Goal: Task Accomplishment & Management: Use online tool/utility

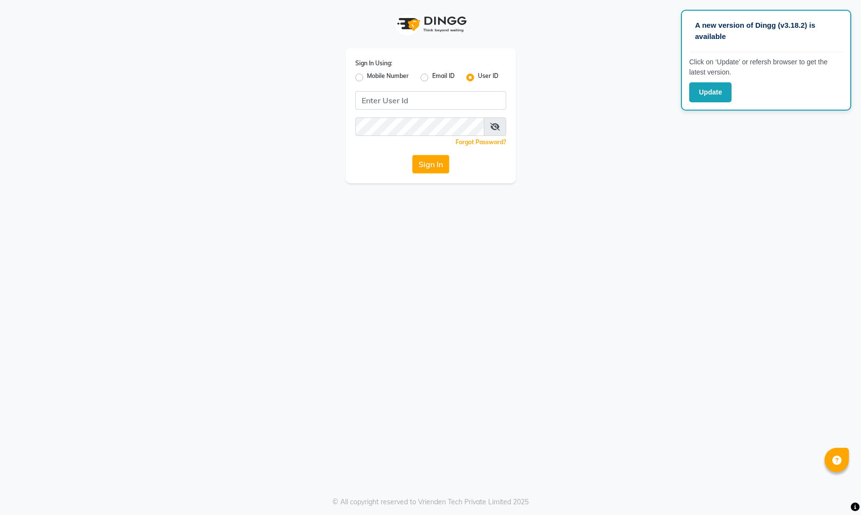
drag, startPoint x: 357, startPoint y: 78, endPoint x: 369, endPoint y: 88, distance: 14.5
click at [367, 79] on label "Mobile Number" at bounding box center [388, 78] width 42 height 12
click at [367, 78] on input "Mobile Number" at bounding box center [370, 75] width 6 height 6
radio input "true"
radio input "false"
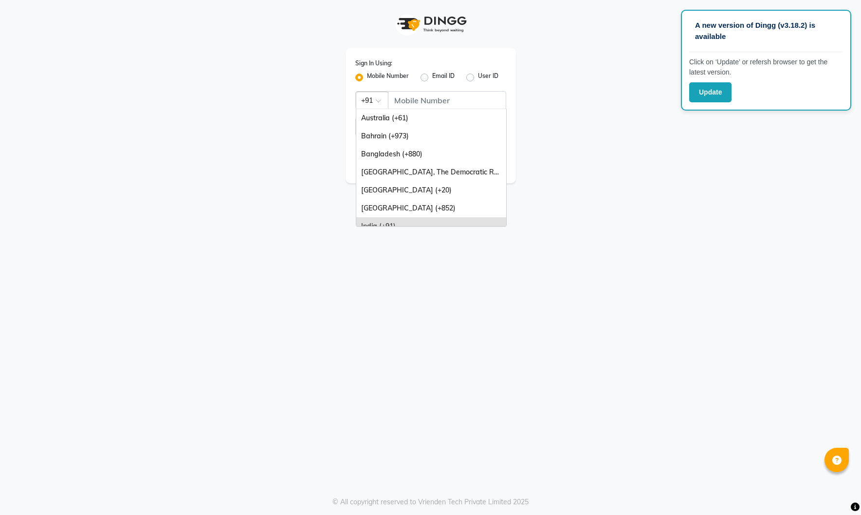
drag, startPoint x: 373, startPoint y: 102, endPoint x: 381, endPoint y: 118, distance: 18.1
click at [375, 104] on div at bounding box center [372, 99] width 32 height 10
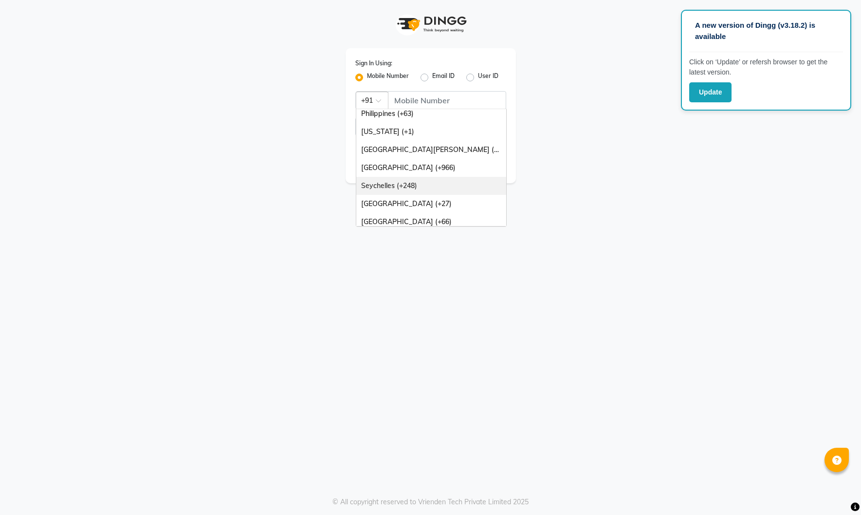
scroll to position [243, 0]
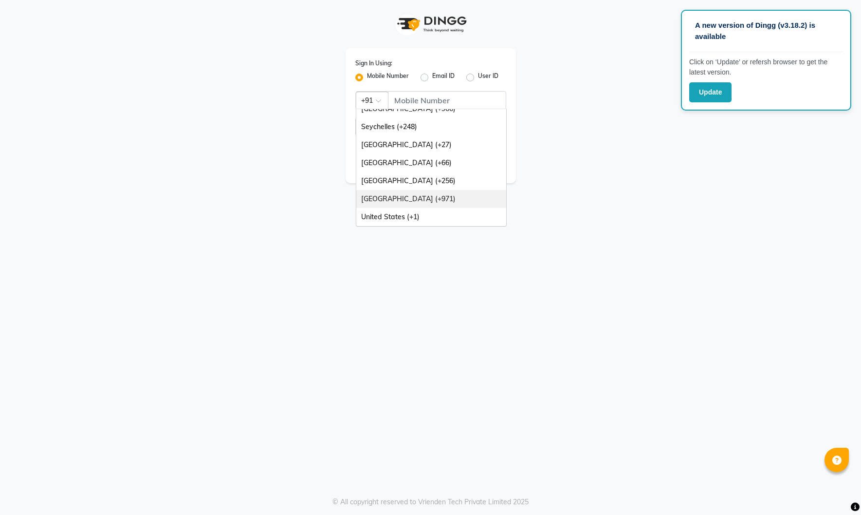
drag, startPoint x: 431, startPoint y: 201, endPoint x: 434, endPoint y: 192, distance: 9.1
click at [432, 200] on div "[GEOGRAPHIC_DATA] (+971)" at bounding box center [431, 199] width 150 height 18
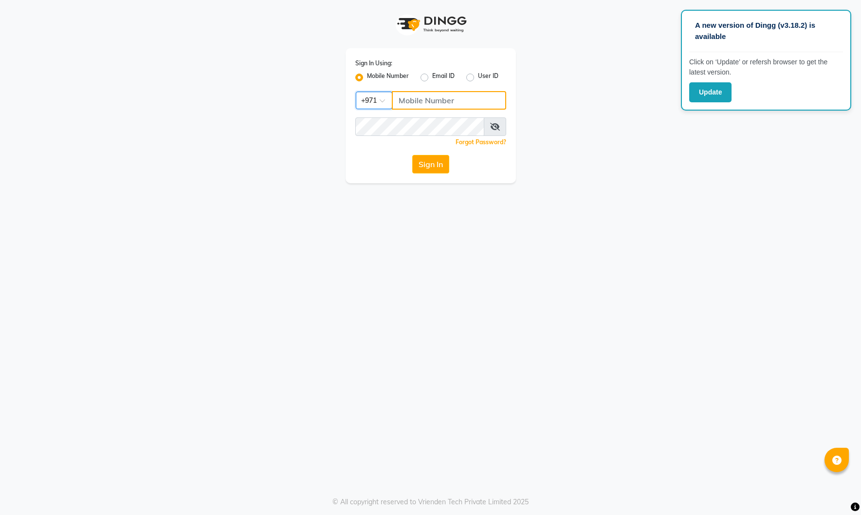
click at [433, 103] on input "Username" at bounding box center [449, 100] width 114 height 19
type input "559703599"
click at [432, 164] on button "Sign In" at bounding box center [430, 164] width 37 height 19
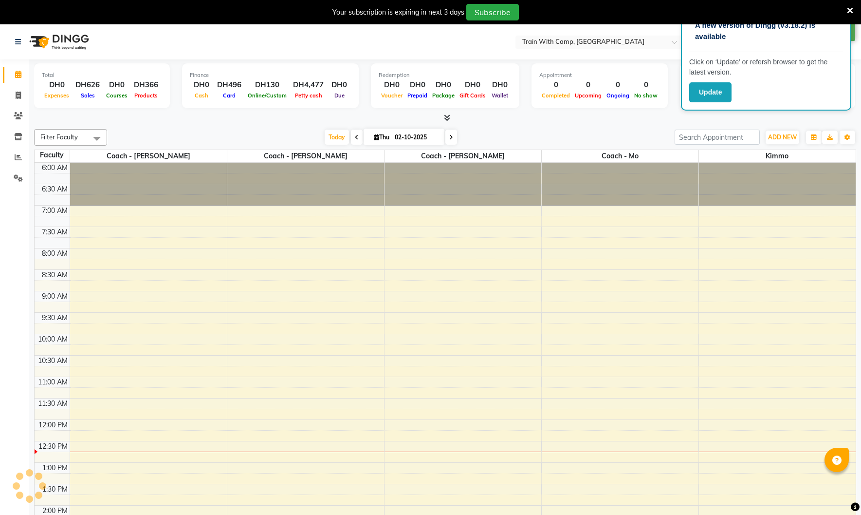
scroll to position [258, 0]
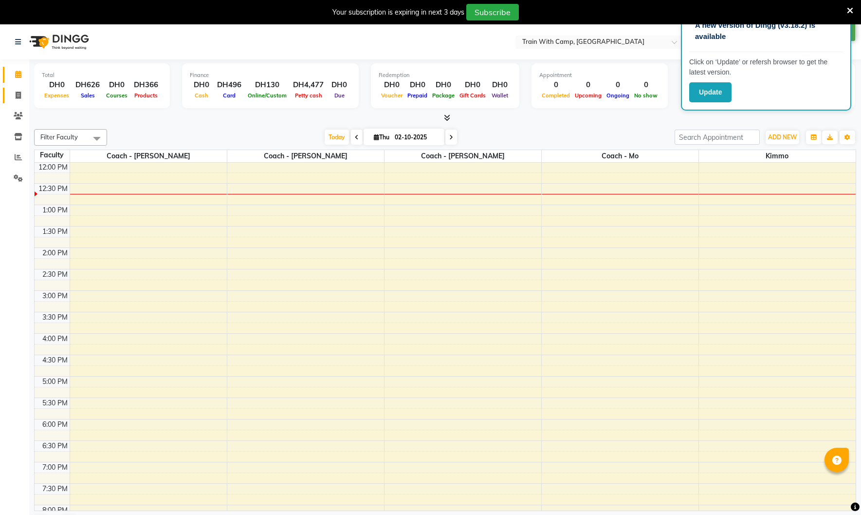
click at [16, 92] on icon at bounding box center [18, 95] width 5 height 7
select select "910"
select select "service"
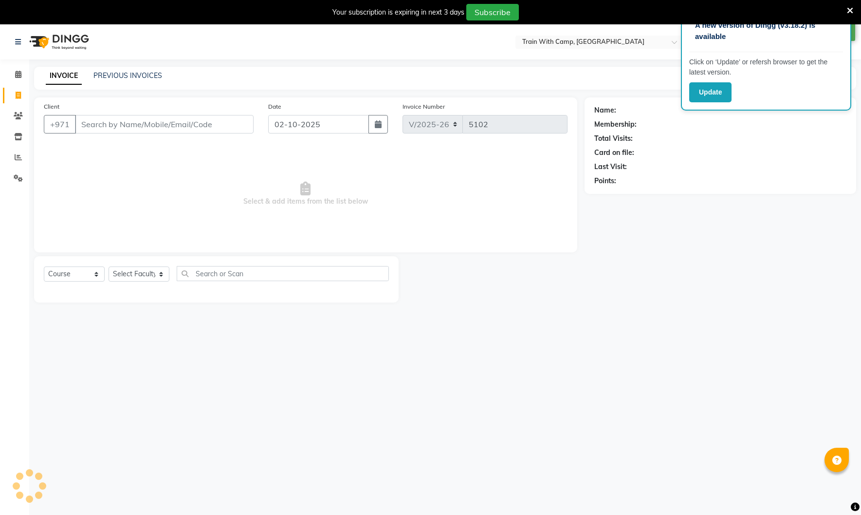
click at [147, 130] on input "Client" at bounding box center [164, 124] width 179 height 19
select select "14965"
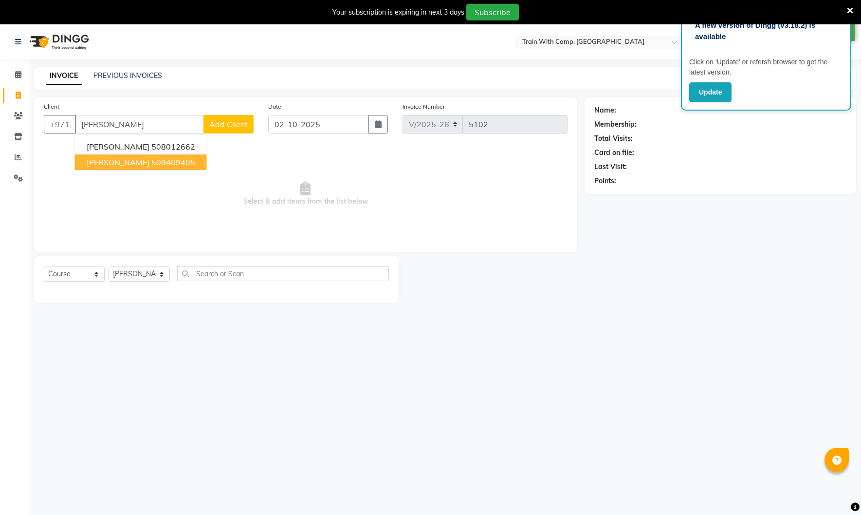
drag, startPoint x: 129, startPoint y: 159, endPoint x: 132, endPoint y: 186, distance: 28.0
click at [129, 160] on span "[PERSON_NAME]" at bounding box center [118, 162] width 63 height 10
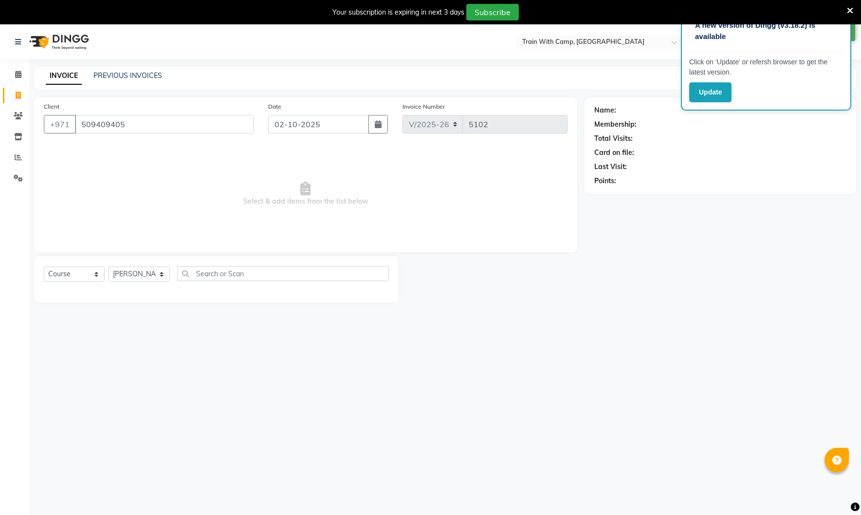
type input "509409405"
click at [97, 273] on select "Select Course Product Membership Package Voucher Prepaid Gift Card" at bounding box center [74, 273] width 61 height 15
click at [44, 266] on select "Select Course Product Membership Package Voucher Prepaid Gift Card" at bounding box center [74, 273] width 61 height 15
click at [89, 272] on select "Select Course Product Membership Package Voucher Prepaid Gift Card" at bounding box center [74, 273] width 61 height 15
select select "product"
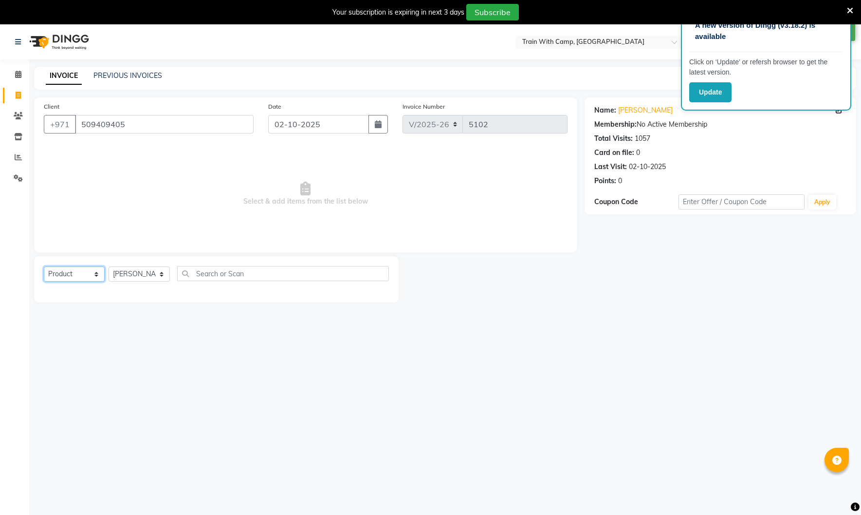
click at [44, 266] on select "Select Course Product Membership Package Voucher Prepaid Gift Card" at bounding box center [74, 273] width 61 height 15
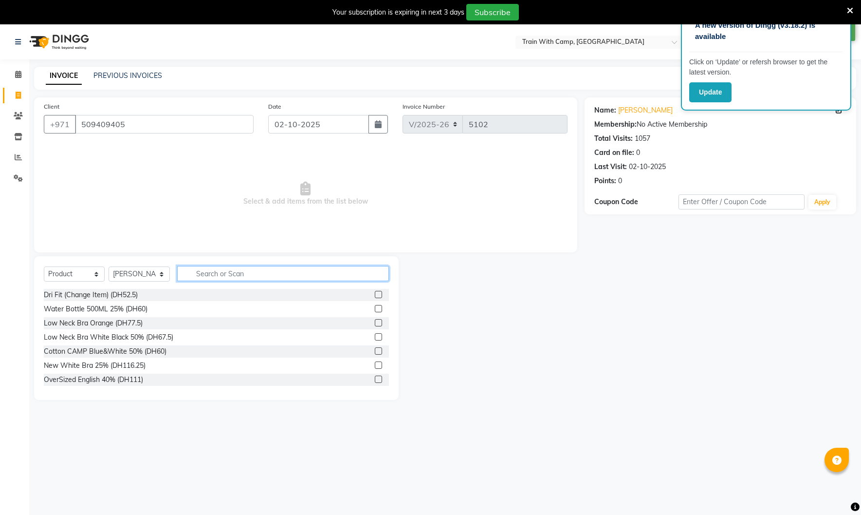
click at [265, 273] on input "text" at bounding box center [283, 273] width 212 height 15
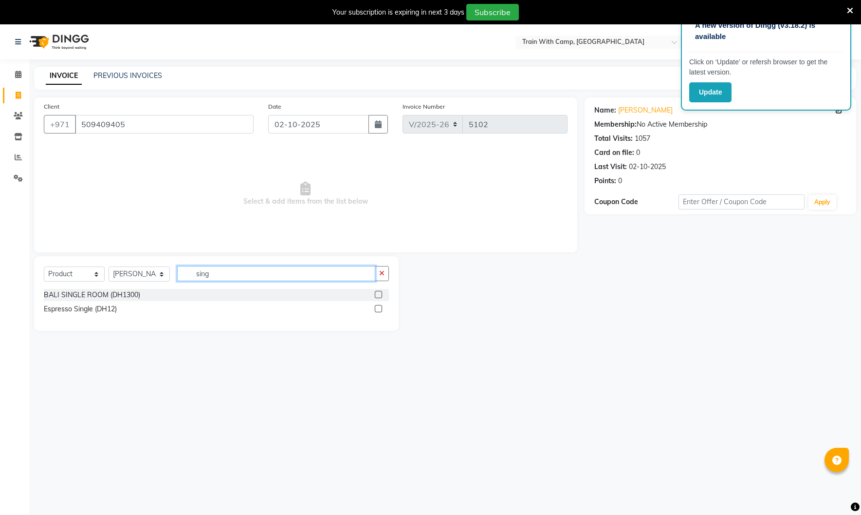
type input "sing"
click at [379, 309] on label at bounding box center [378, 308] width 7 height 7
click at [379, 309] on input "checkbox" at bounding box center [378, 309] width 6 height 6
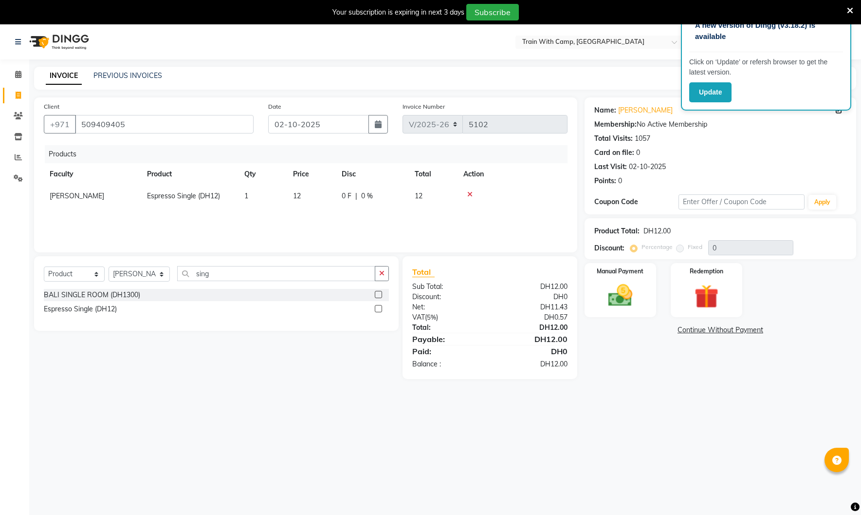
click at [378, 309] on label at bounding box center [378, 308] width 7 height 7
click at [378, 309] on input "checkbox" at bounding box center [378, 309] width 6 height 6
checkbox input "false"
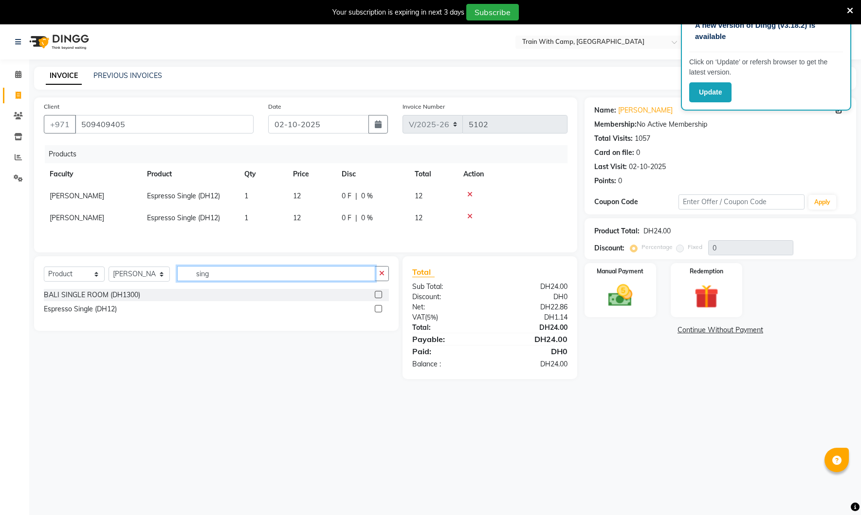
drag, startPoint x: 223, startPoint y: 276, endPoint x: 177, endPoint y: 272, distance: 45.4
click at [177, 272] on input "sing" at bounding box center [276, 273] width 198 height 15
type input "amer"
drag, startPoint x: 379, startPoint y: 293, endPoint x: 334, endPoint y: 283, distance: 46.3
click at [377, 293] on label at bounding box center [378, 294] width 7 height 7
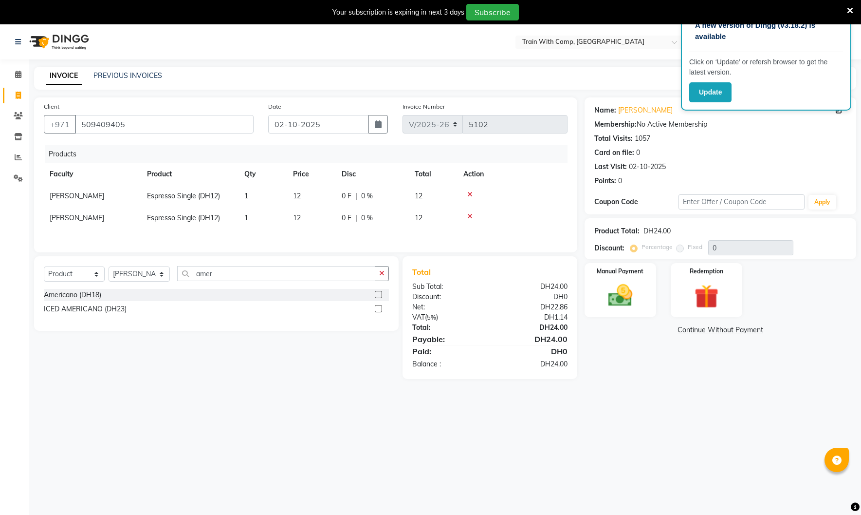
click at [377, 293] on input "checkbox" at bounding box center [378, 295] width 6 height 6
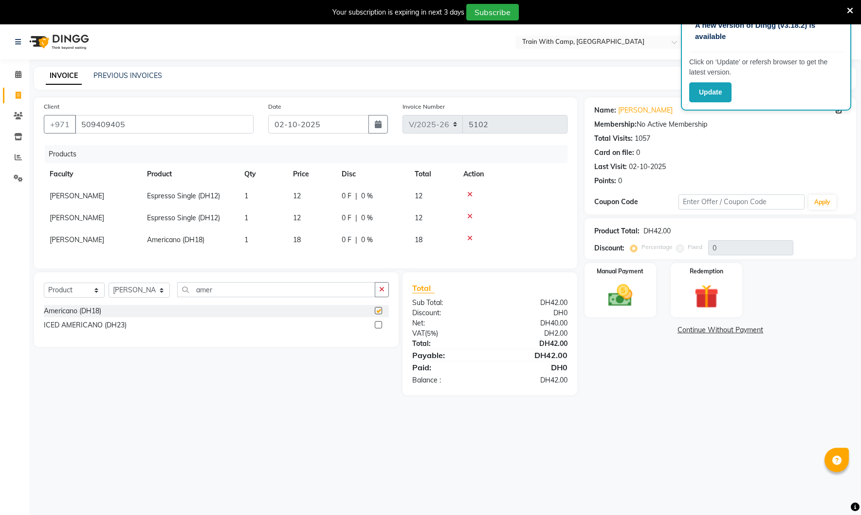
checkbox input "false"
click at [207, 287] on input "amer" at bounding box center [276, 289] width 198 height 15
drag, startPoint x: 203, startPoint y: 287, endPoint x: 173, endPoint y: 286, distance: 30.2
click at [170, 286] on div "Select Course Product Membership Package Voucher Prepaid Gift Card Select Facul…" at bounding box center [216, 293] width 345 height 23
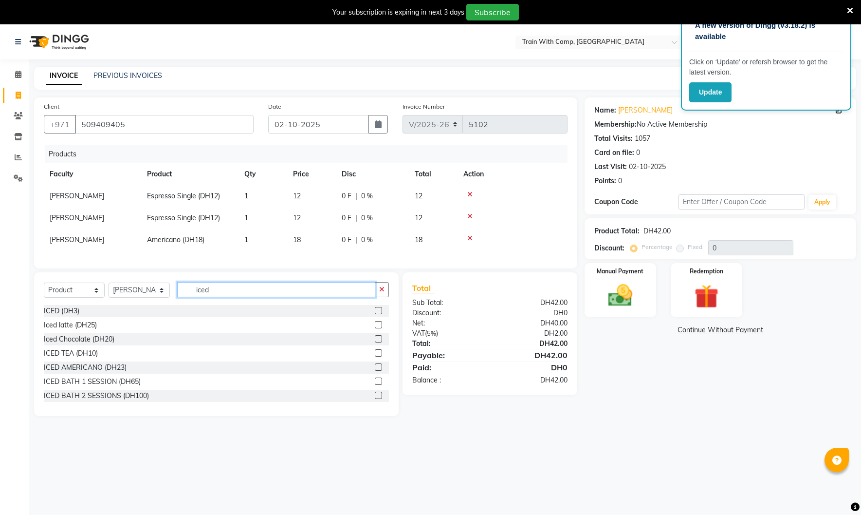
type input "iced"
click at [378, 322] on label at bounding box center [378, 324] width 7 height 7
click at [378, 322] on input "checkbox" at bounding box center [378, 325] width 6 height 6
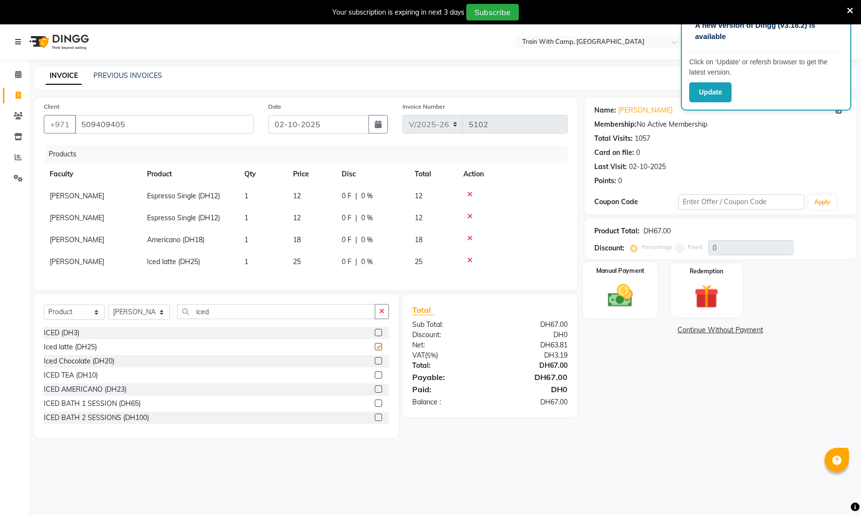
checkbox input "false"
click at [638, 299] on img at bounding box center [620, 295] width 40 height 29
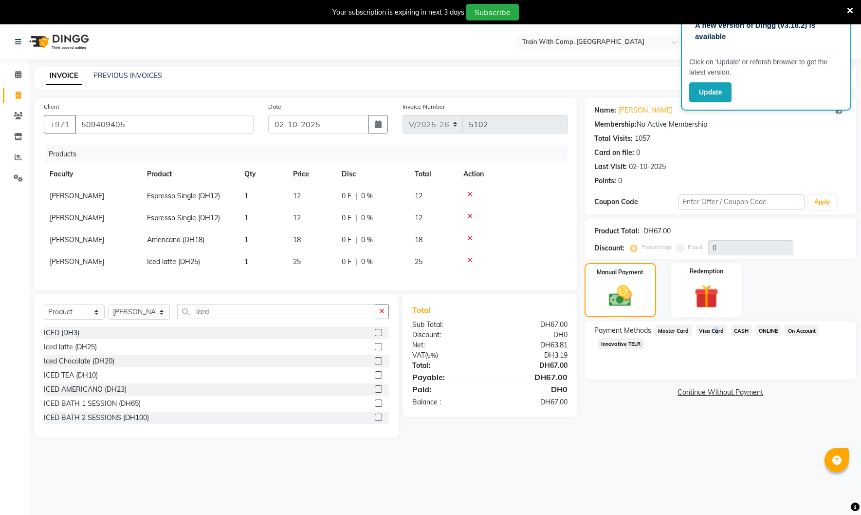
drag, startPoint x: 712, startPoint y: 329, endPoint x: 715, endPoint y: 345, distance: 15.9
click at [712, 329] on span "Visa Card" at bounding box center [711, 330] width 31 height 11
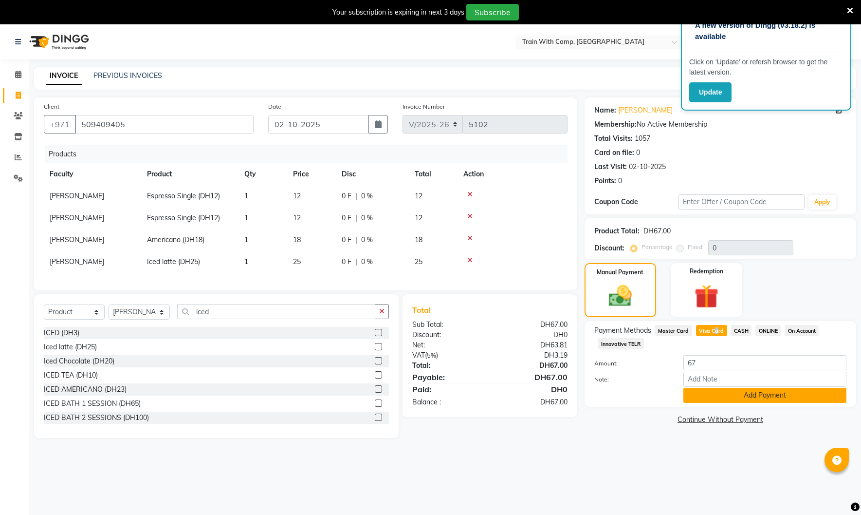
click at [727, 397] on button "Add Payment" at bounding box center [765, 395] width 163 height 15
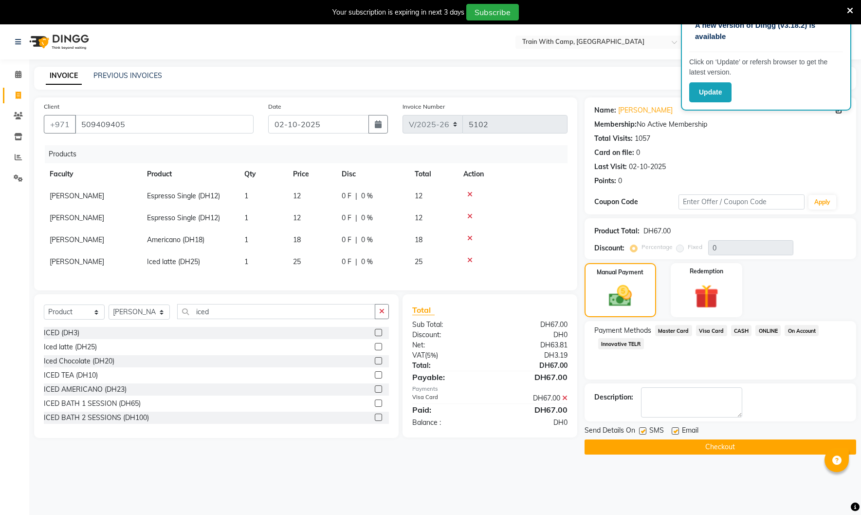
drag, startPoint x: 642, startPoint y: 430, endPoint x: 670, endPoint y: 431, distance: 28.3
click at [644, 430] on label at bounding box center [642, 430] width 7 height 7
click at [644, 430] on input "checkbox" at bounding box center [642, 431] width 6 height 6
checkbox input "false"
drag, startPoint x: 677, startPoint y: 431, endPoint x: 677, endPoint y: 440, distance: 9.3
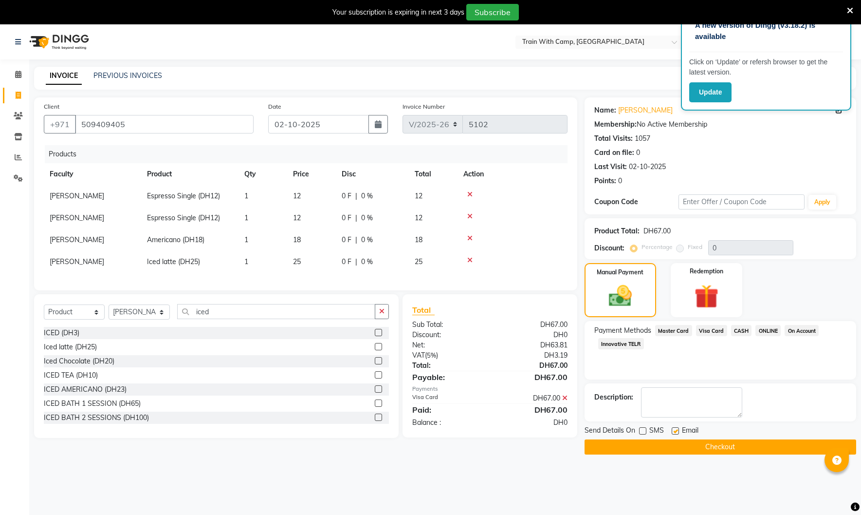
click at [677, 431] on label at bounding box center [675, 430] width 7 height 7
click at [677, 431] on input "checkbox" at bounding box center [675, 431] width 6 height 6
checkbox input "false"
click at [673, 442] on button "Checkout" at bounding box center [721, 446] width 272 height 15
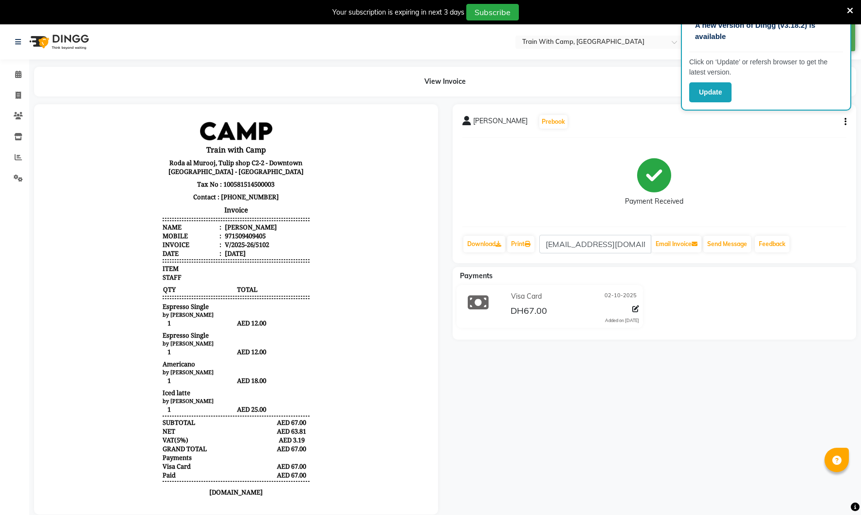
scroll to position [0, 0]
click at [821, 160] on div "Payment Received" at bounding box center [655, 182] width 385 height 73
drag, startPoint x: 710, startPoint y: 92, endPoint x: 722, endPoint y: 95, distance: 12.6
click at [710, 92] on button "Update" at bounding box center [710, 92] width 42 height 20
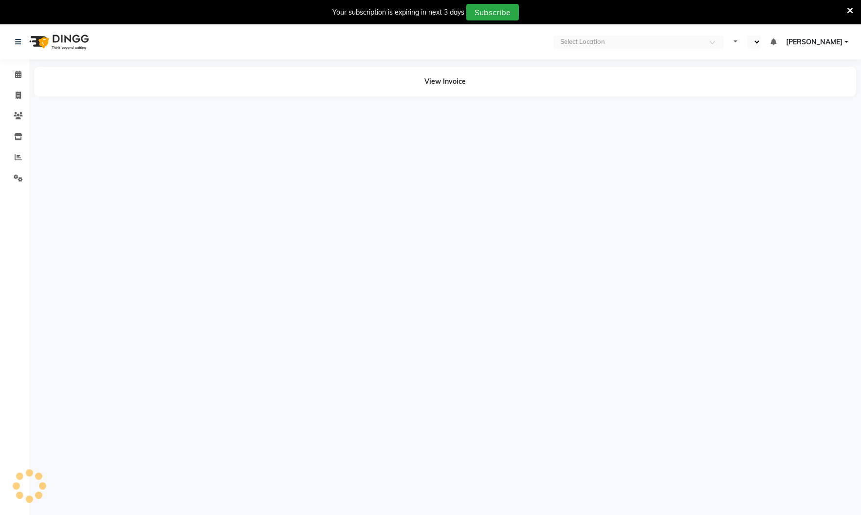
select select "en"
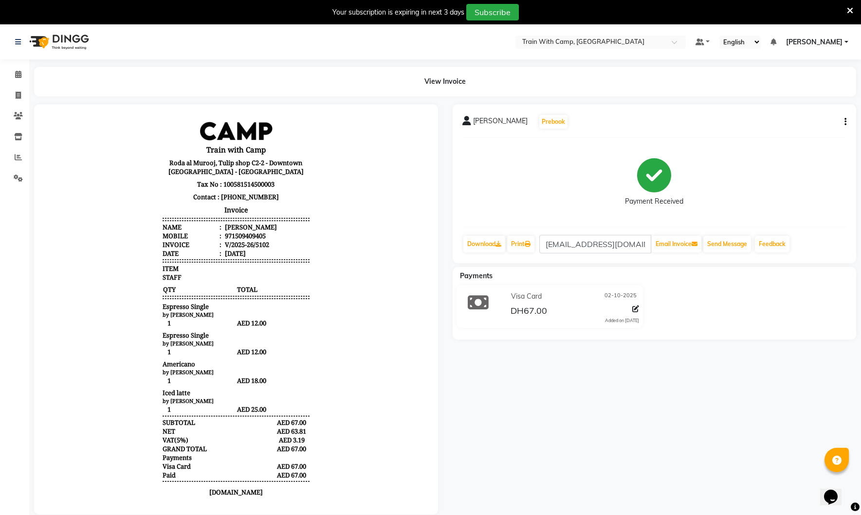
click at [844, 42] on link "[PERSON_NAME]" at bounding box center [817, 42] width 62 height 10
click at [813, 92] on link "Sign out" at bounding box center [798, 91] width 89 height 15
